Goal: Book appointment/travel/reservation

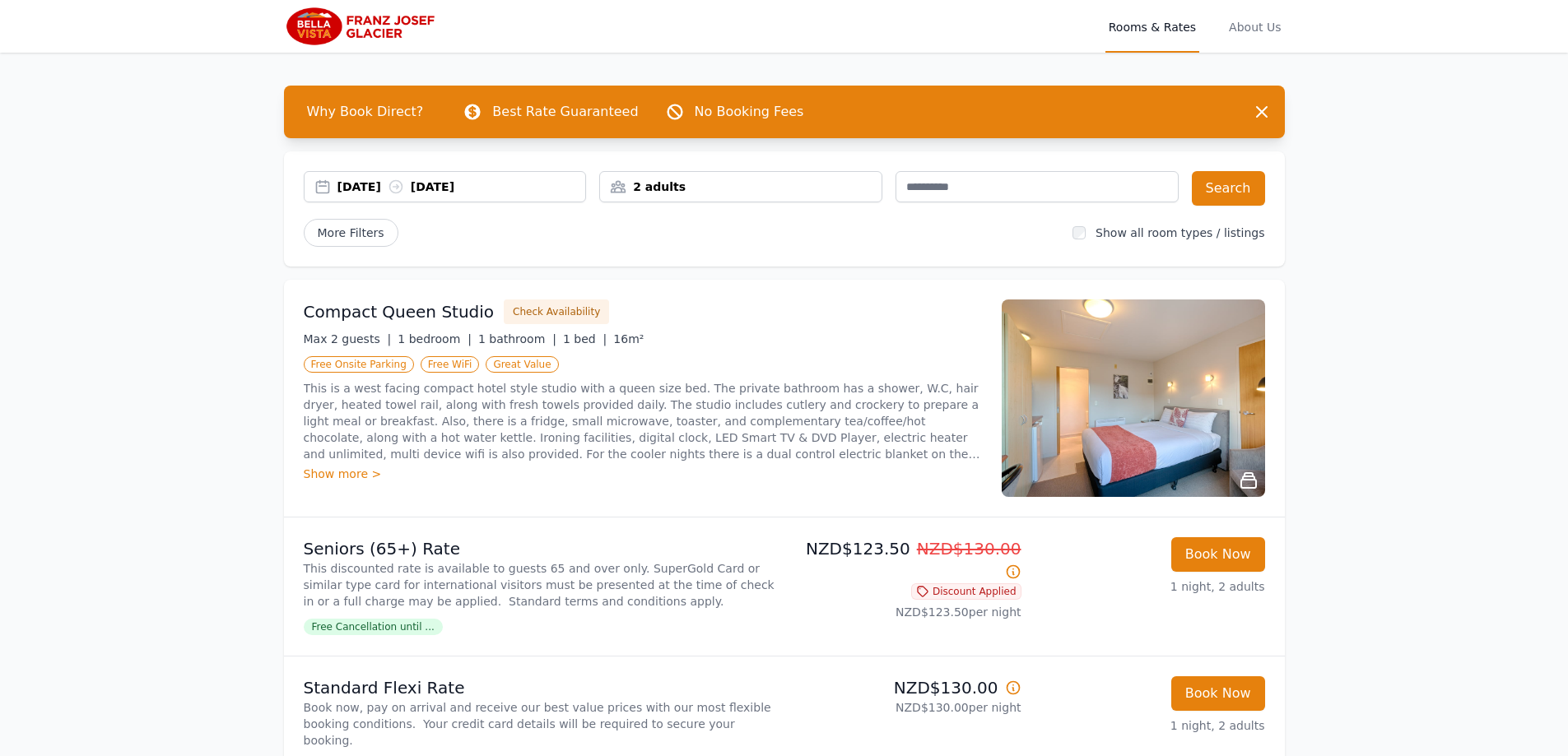
click at [408, 184] on div "[DATE] [DATE]" at bounding box center [462, 186] width 249 height 16
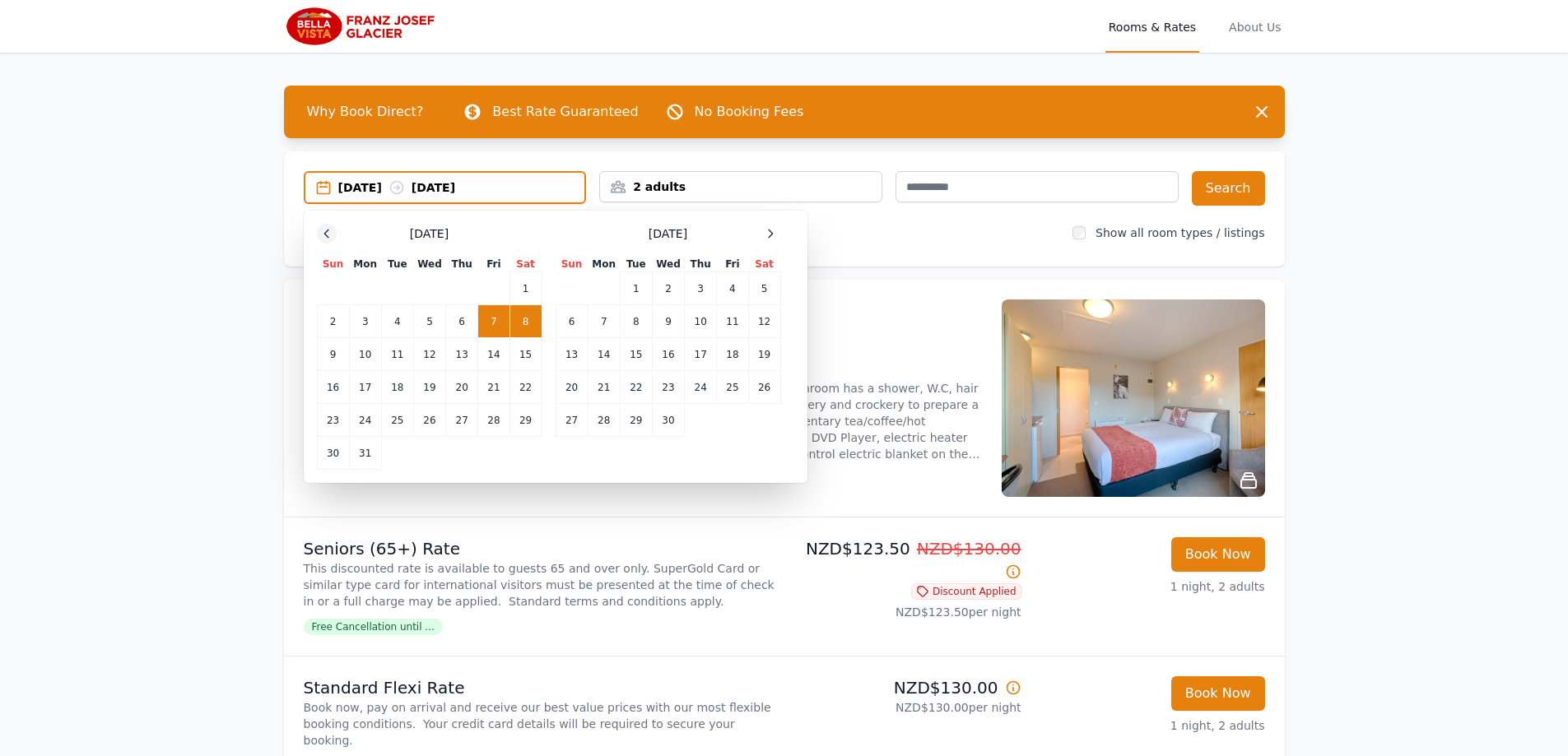
click at [331, 236] on icon at bounding box center [327, 234] width 14 height 14
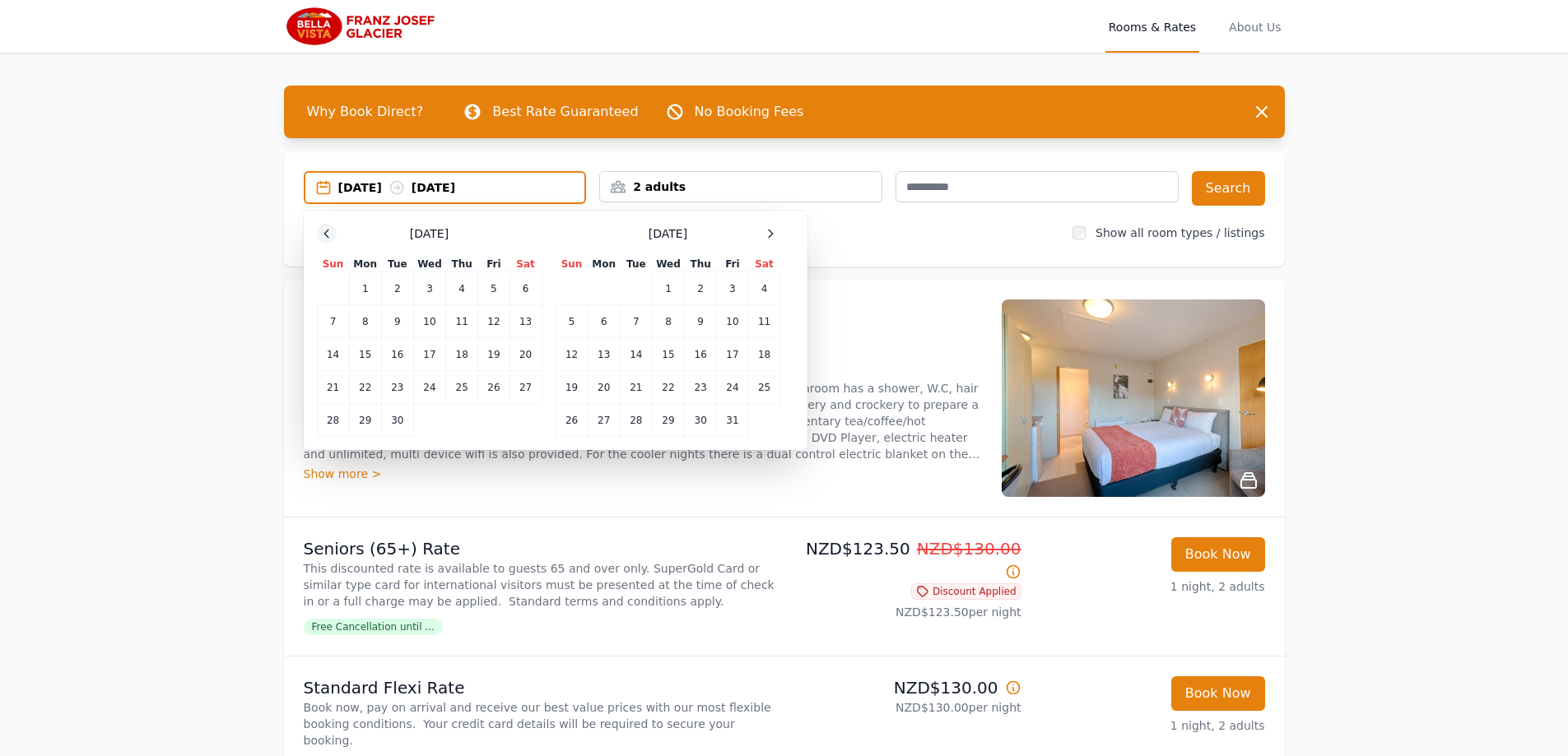
click at [331, 236] on icon at bounding box center [327, 234] width 14 height 14
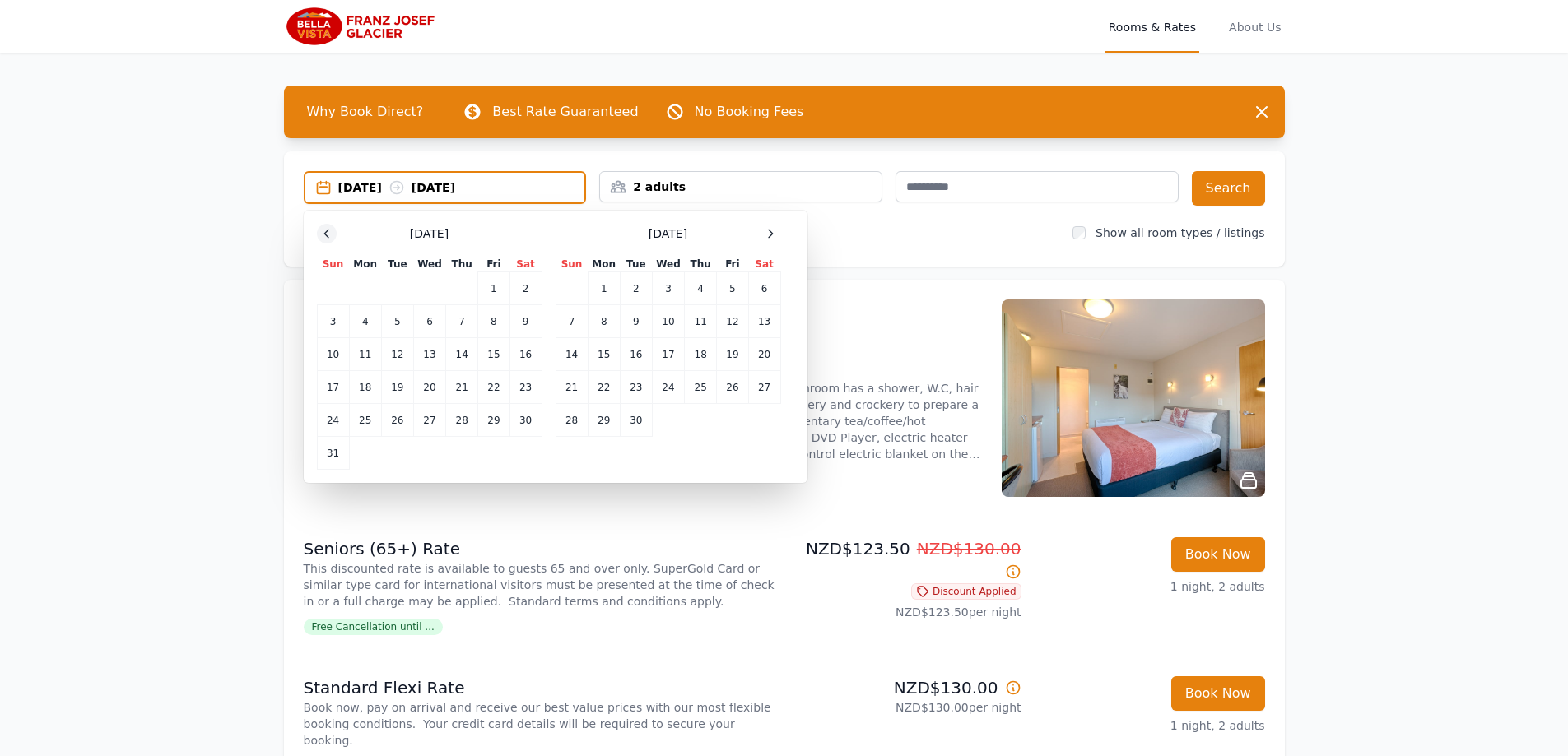
click at [331, 236] on icon at bounding box center [327, 234] width 14 height 14
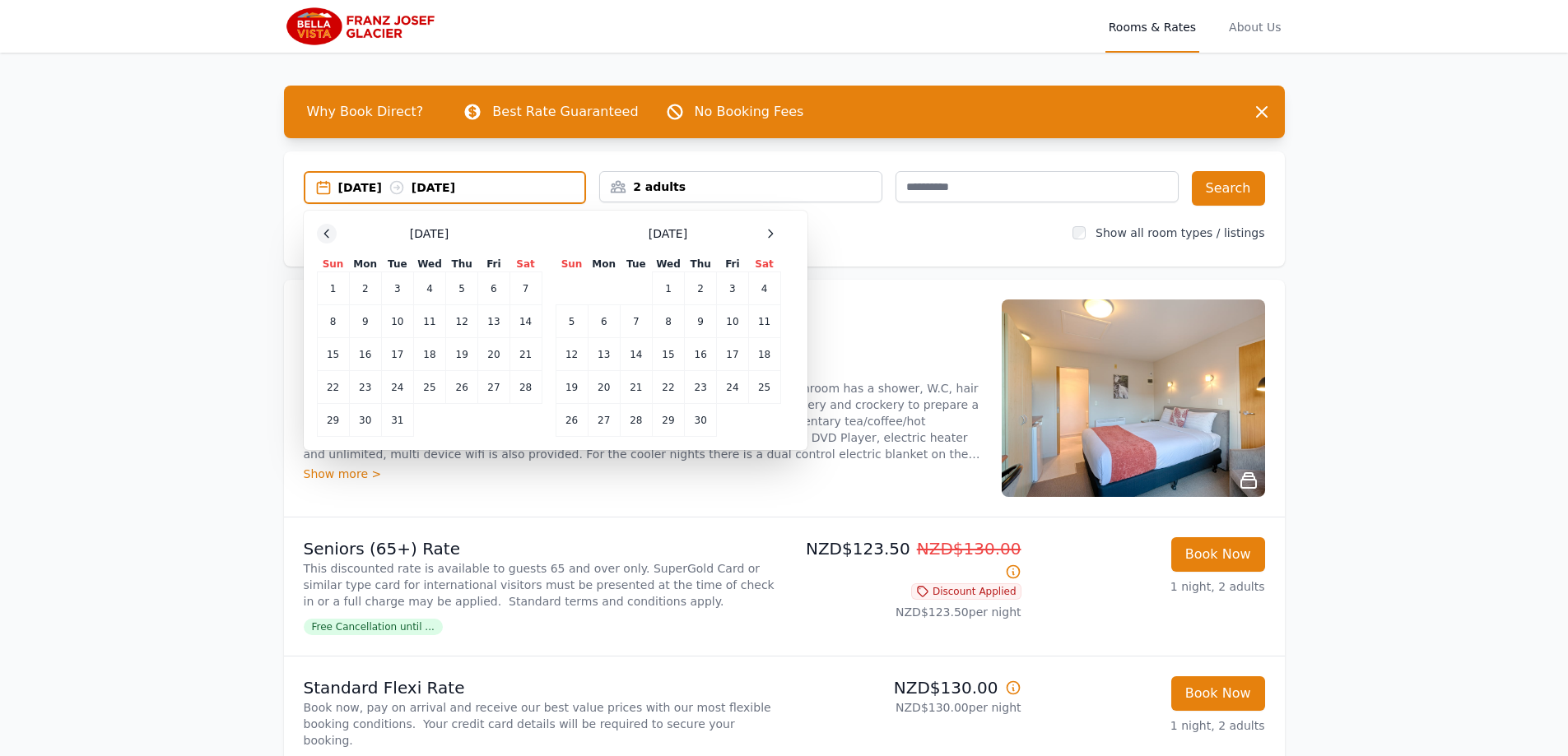
click at [331, 236] on icon at bounding box center [327, 234] width 14 height 14
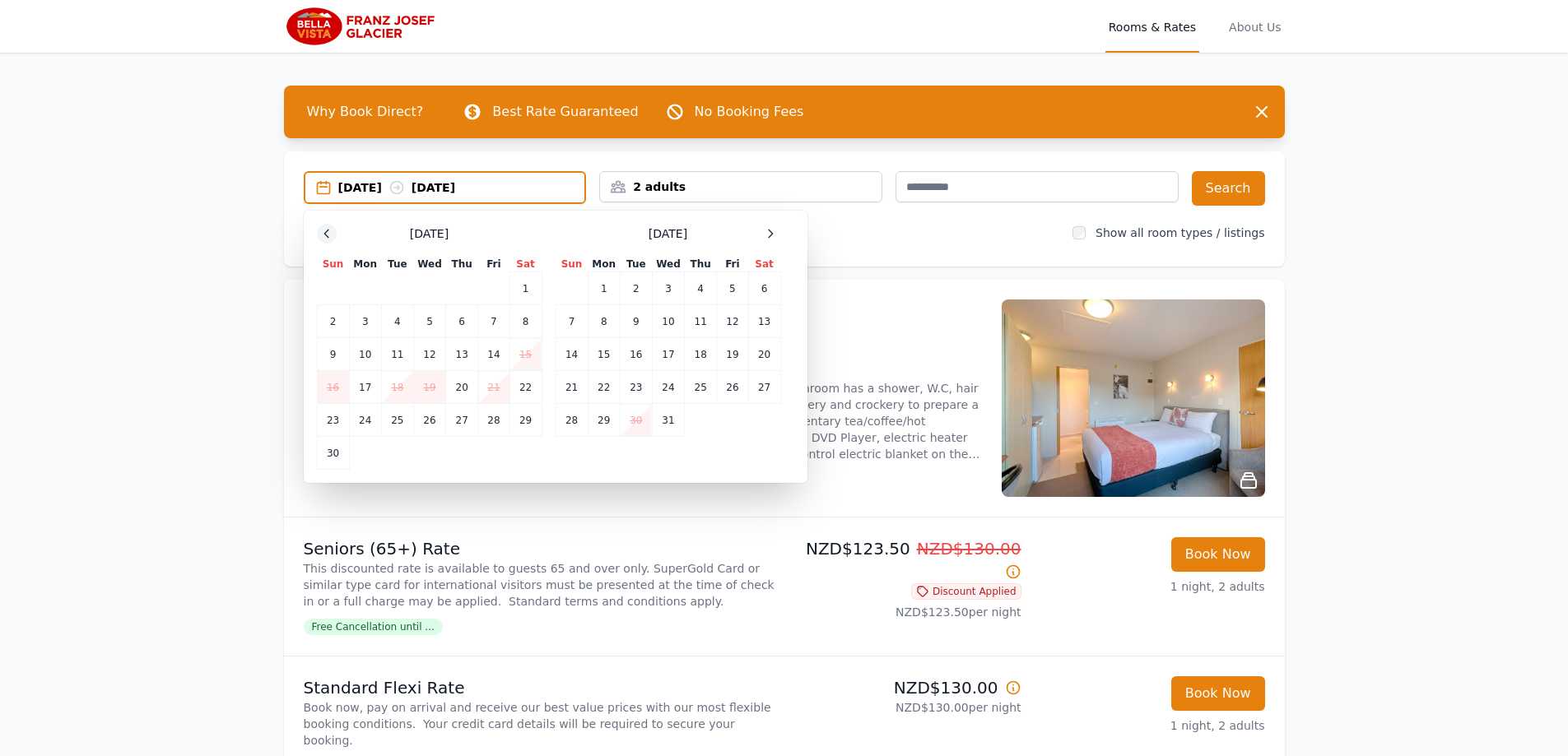
click at [331, 236] on icon at bounding box center [327, 234] width 14 height 14
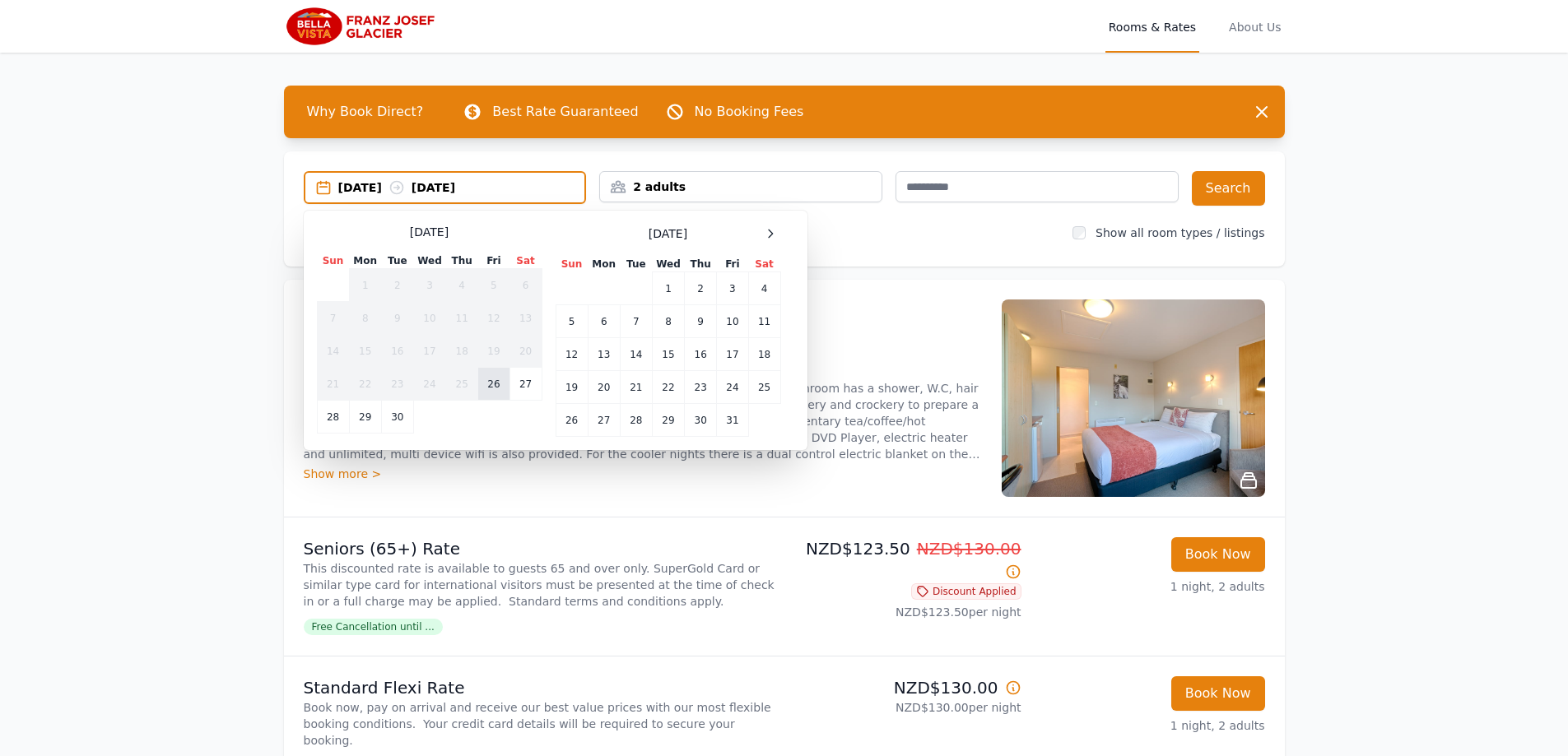
click at [494, 378] on td "26" at bounding box center [494, 384] width 31 height 33
click at [515, 378] on td "27" at bounding box center [526, 384] width 32 height 33
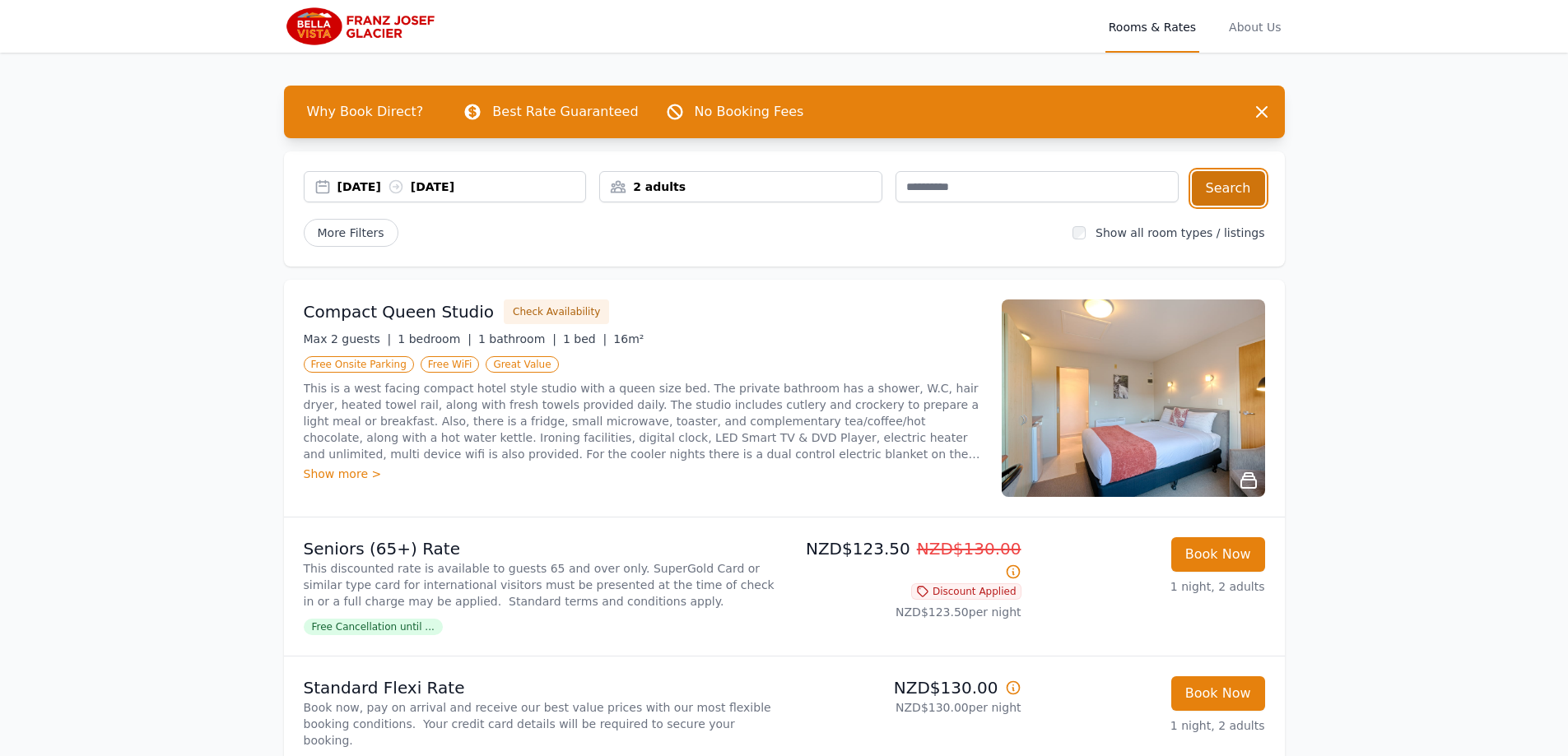
click at [1232, 192] on button "Search" at bounding box center [1228, 188] width 74 height 35
